Goal: Find specific page/section: Find specific page/section

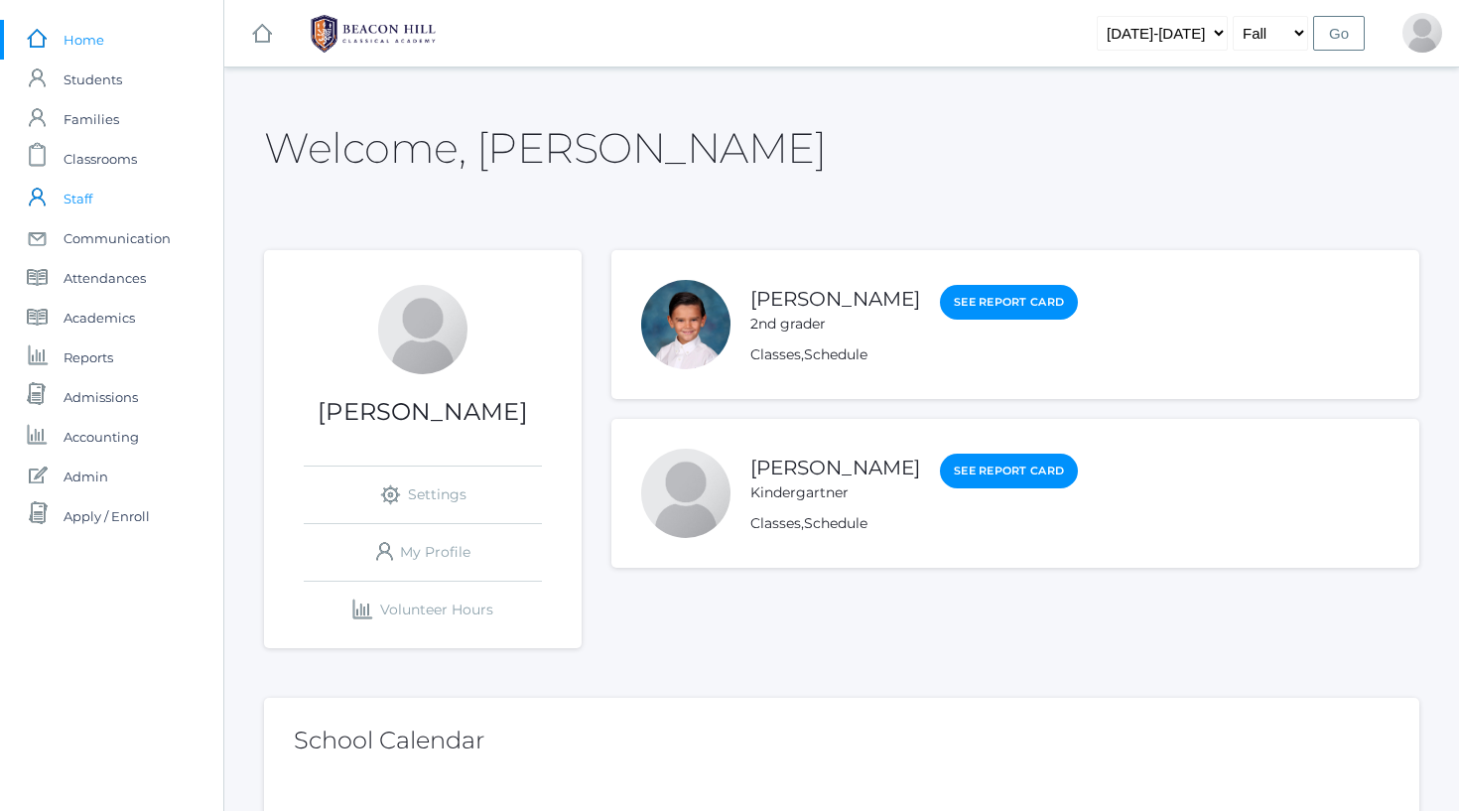
click at [71, 200] on span "Staff" at bounding box center [78, 199] width 29 height 40
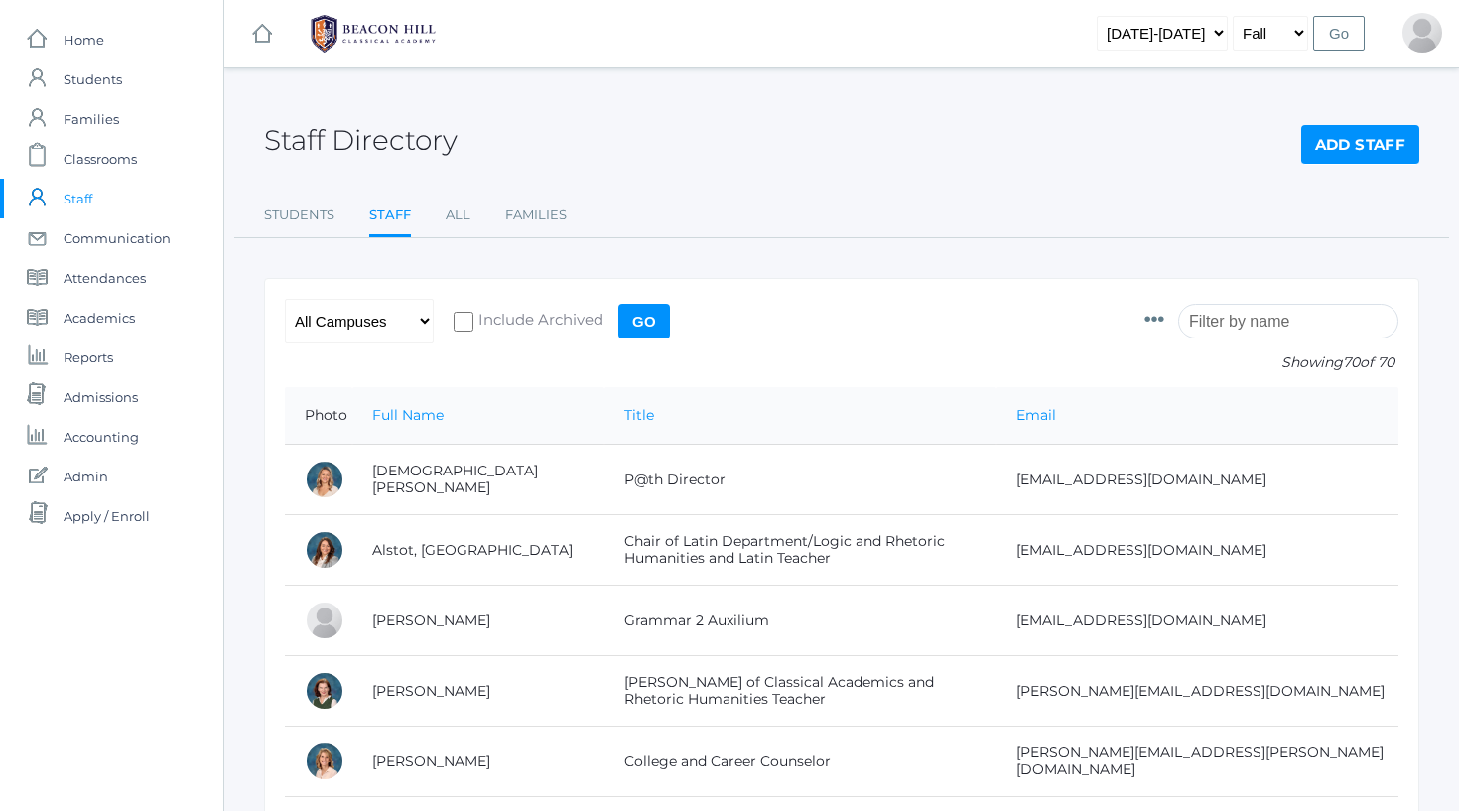
click at [1256, 327] on input "search" at bounding box center [1288, 321] width 220 height 35
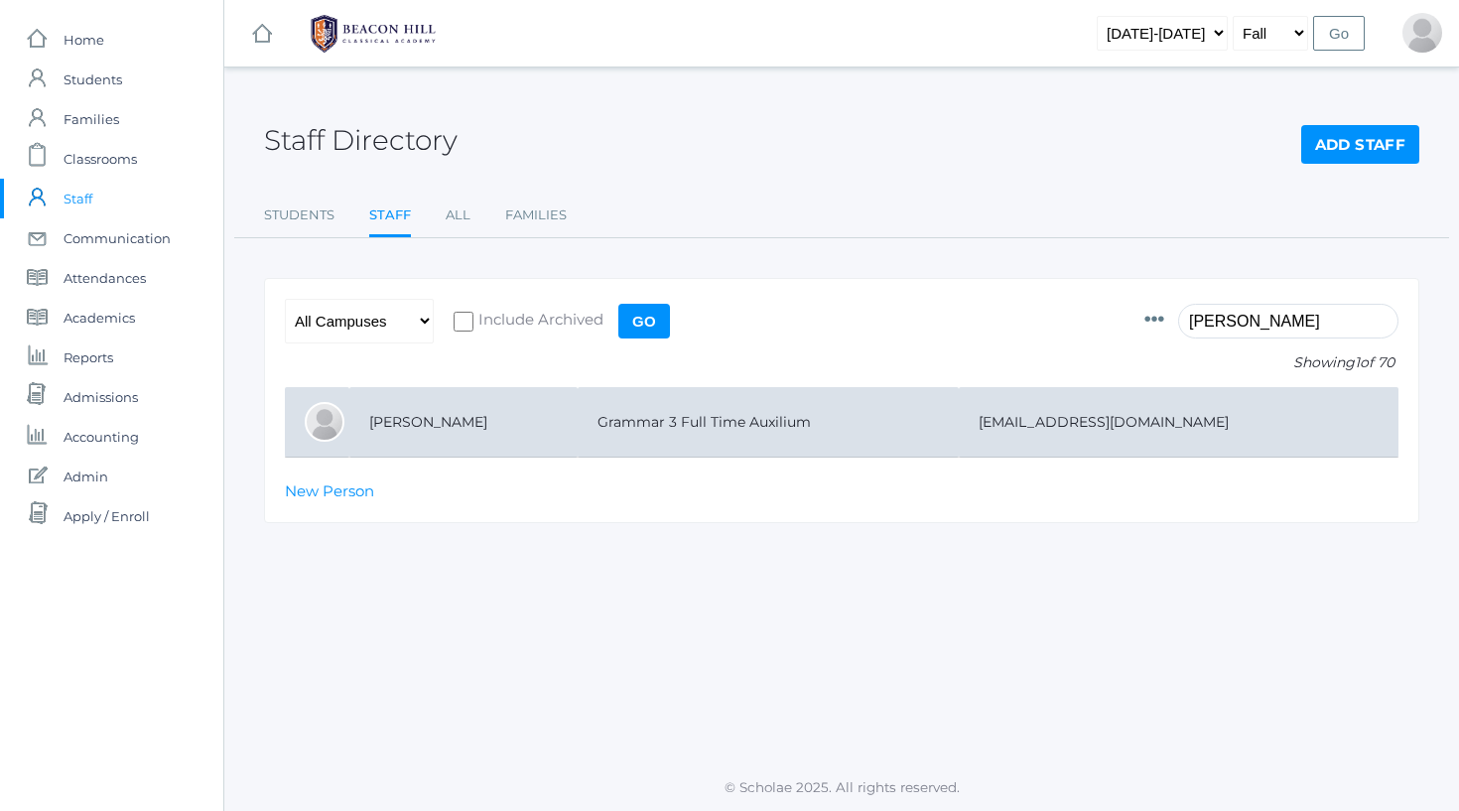
type input "[PERSON_NAME]"
click at [509, 428] on td "[PERSON_NAME]" at bounding box center [463, 422] width 228 height 70
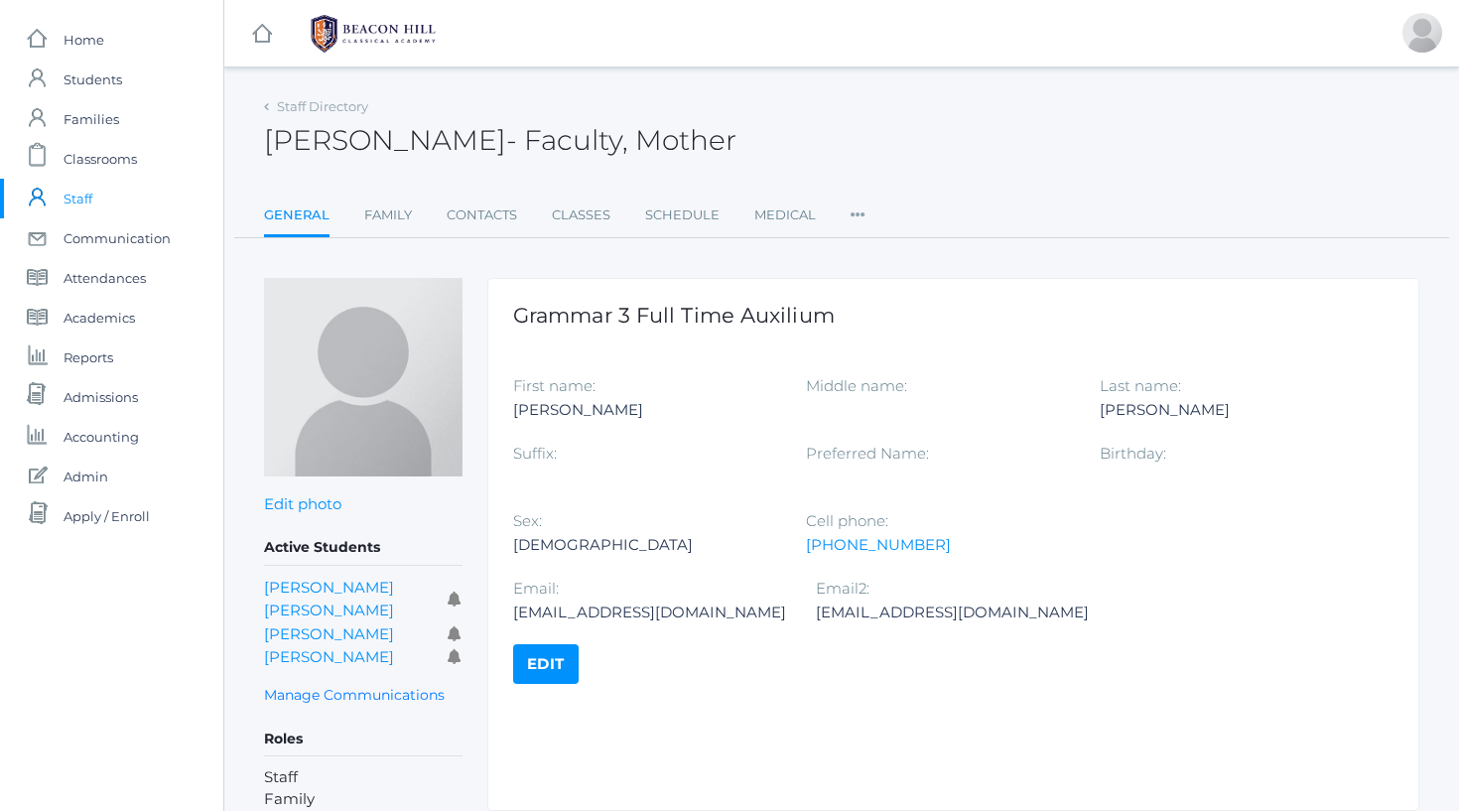
click at [348, 147] on h2 "[PERSON_NAME] - Faculty, Mother" at bounding box center [500, 140] width 472 height 31
copy h2 "[PERSON_NAME]"
click at [497, 142] on h2 "[PERSON_NAME] - Faculty, Mother" at bounding box center [500, 140] width 472 height 31
click at [497, 142] on h2 "Christine Leidenfrost - Faculty, Mother" at bounding box center [500, 140] width 472 height 31
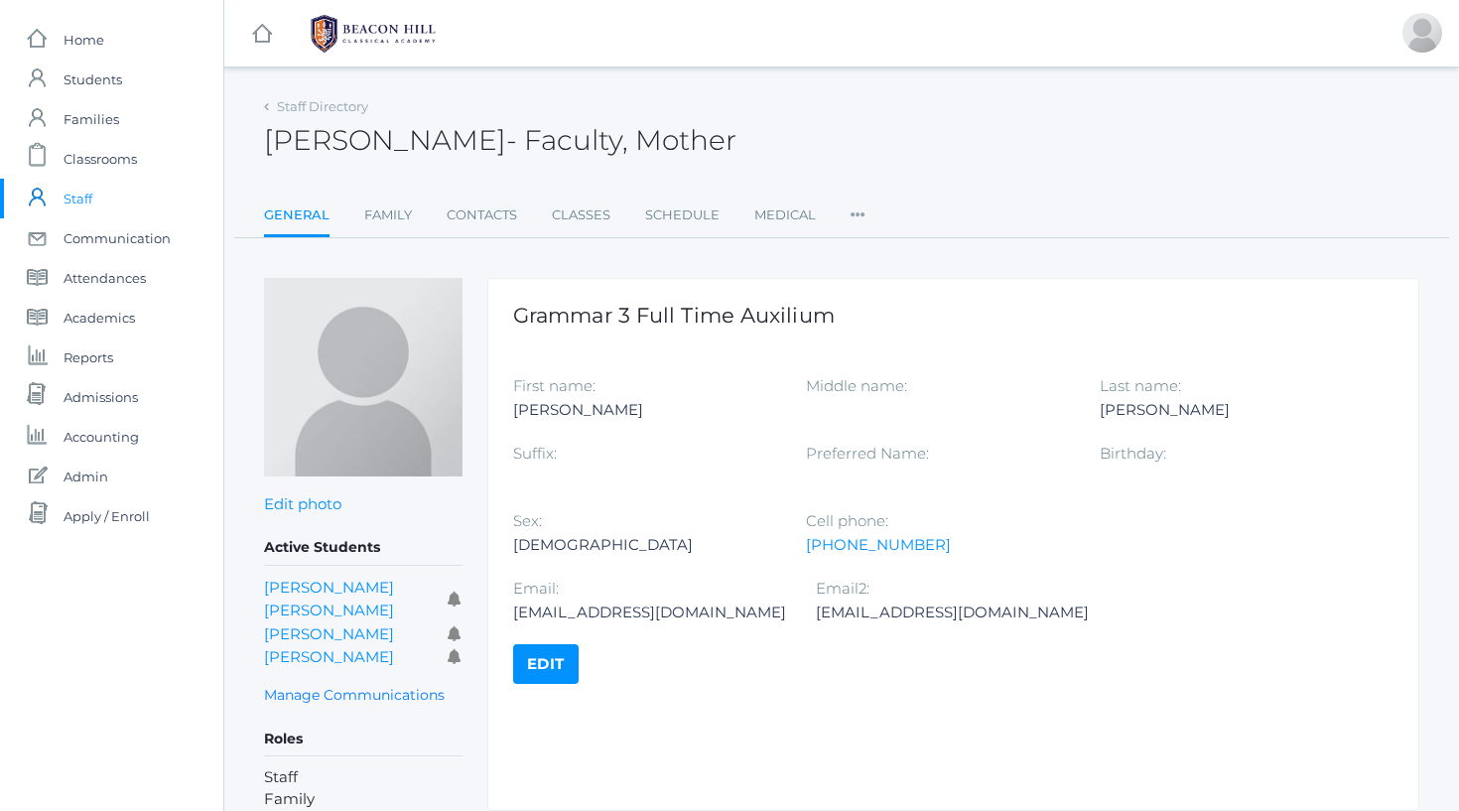
copy h2 "Leidenfrost"
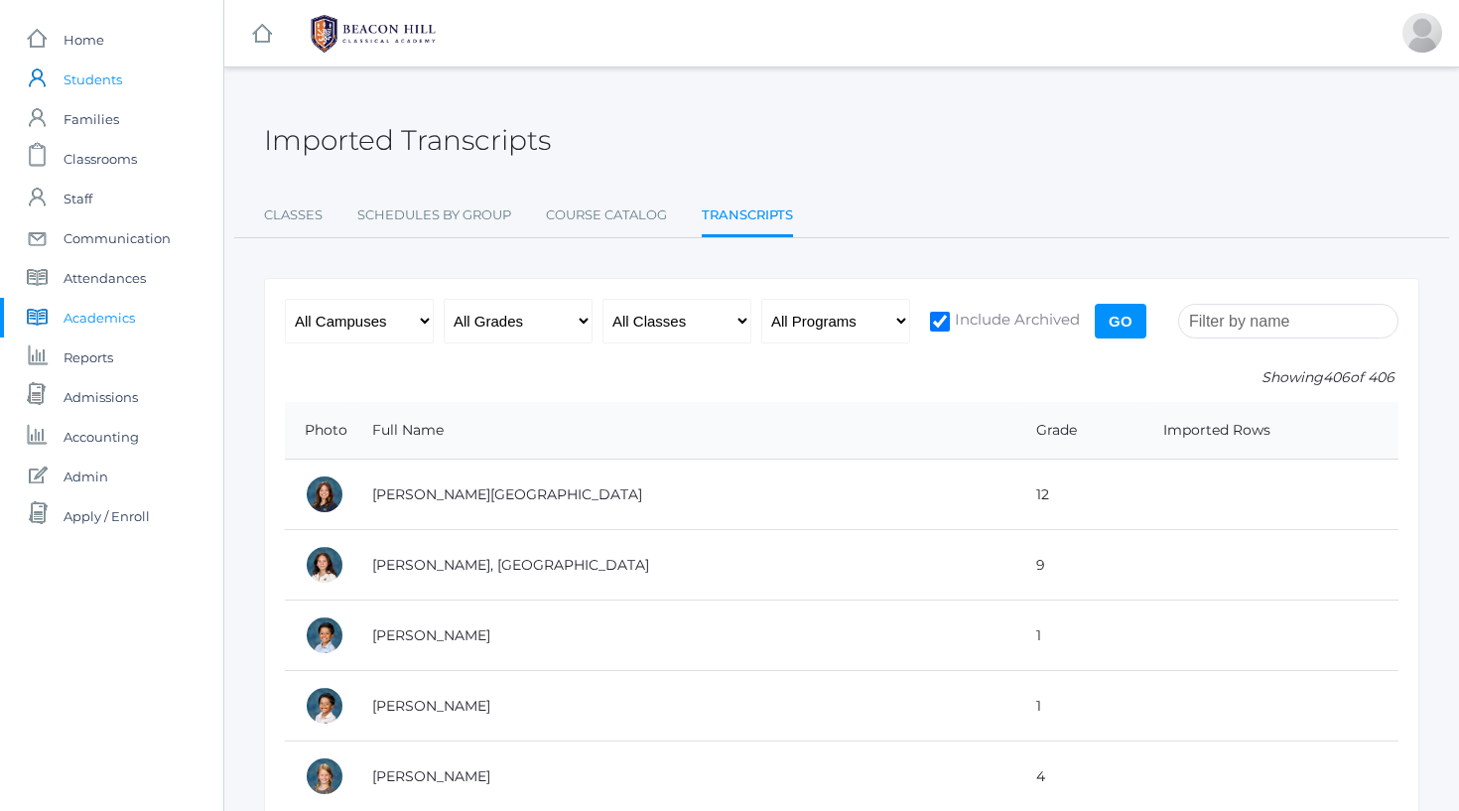
click at [123, 89] on link "icons/user/plain Created with Sketch. Students" at bounding box center [111, 80] width 223 height 40
